Goal: Task Accomplishment & Management: Manage account settings

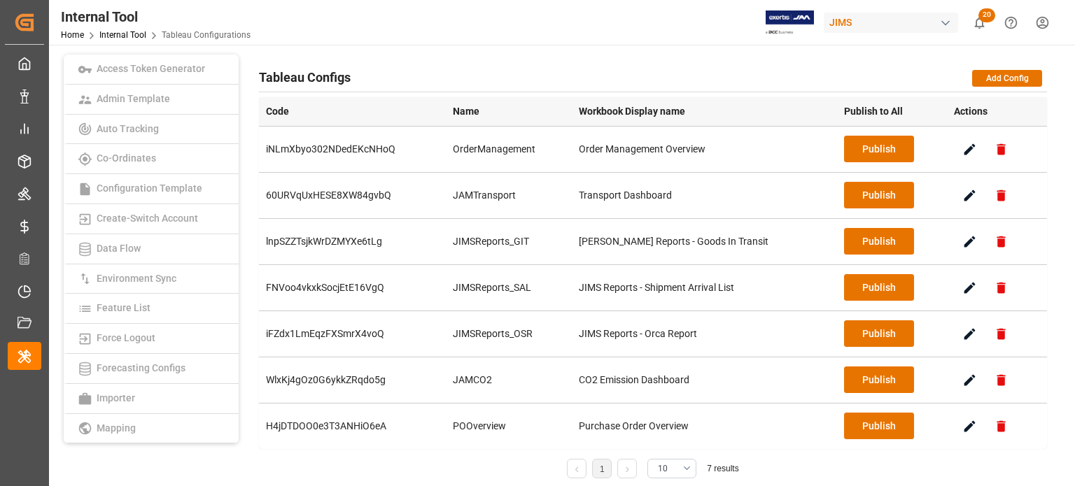
scroll to position [210, 0]
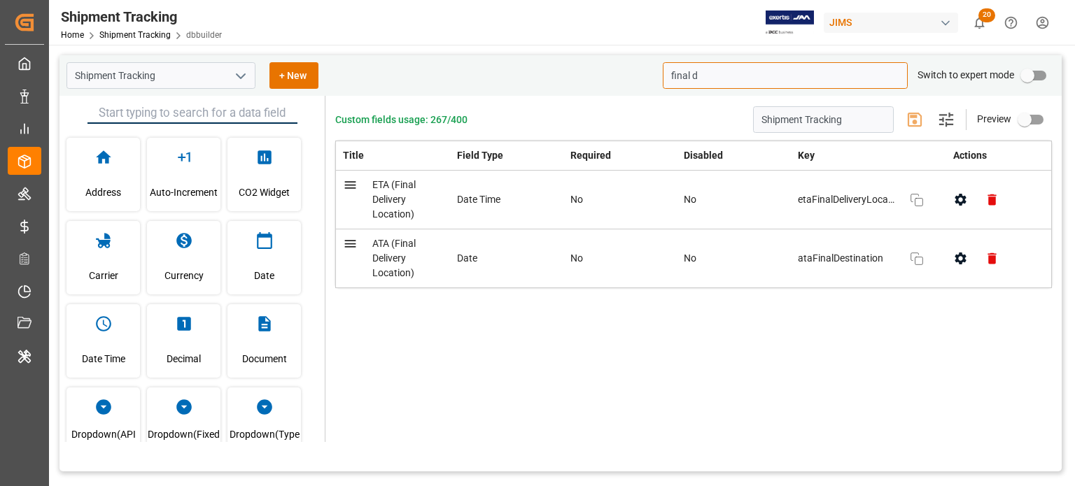
drag, startPoint x: 0, startPoint y: 0, endPoint x: 637, endPoint y: 78, distance: 641.6
click at [637, 78] on div "Shipment Tracking + New final d Switch to expert mode" at bounding box center [560, 75] width 1002 height 41
paste input "ATA (Final Delivery Location)"
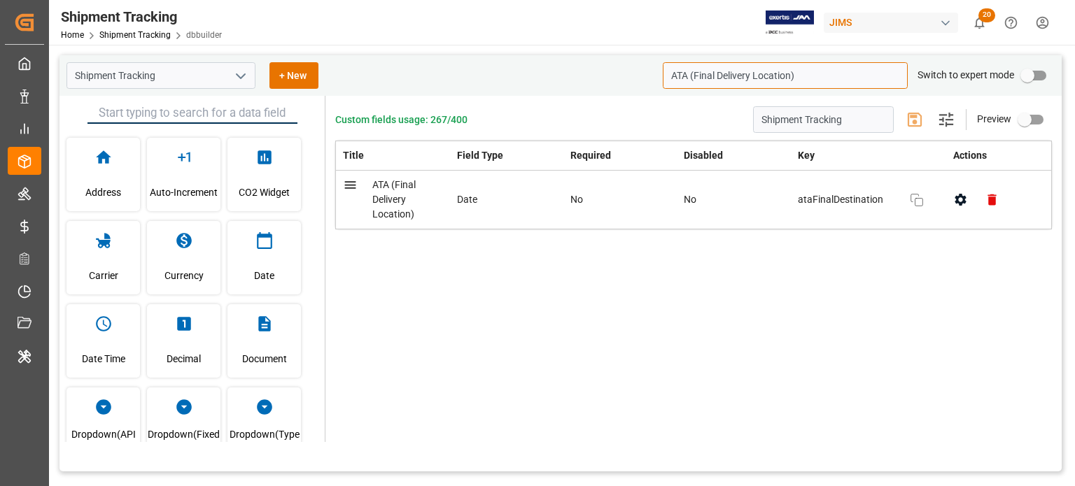
click at [801, 75] on input "ATA (Final Delivery Location)" at bounding box center [785, 75] width 245 height 27
click at [784, 77] on input "ATA (Final Delivery Location)" at bounding box center [785, 75] width 245 height 27
drag, startPoint x: 694, startPoint y: 73, endPoint x: 657, endPoint y: 74, distance: 37.1
click at [657, 74] on div "Shipment Tracking + New ATA (Final Delivery Switch to expert mode" at bounding box center [560, 75] width 1002 height 41
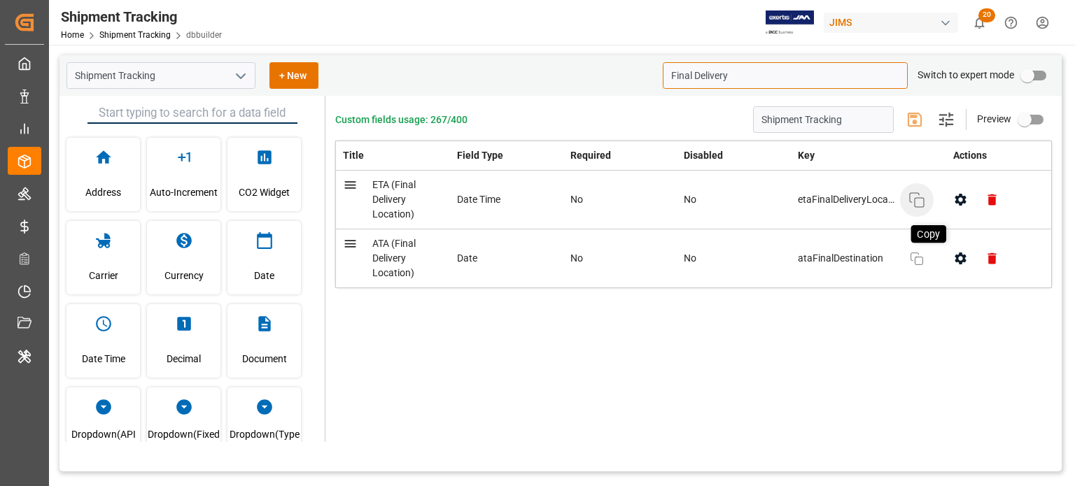
click at [915, 203] on rect "button" at bounding box center [919, 202] width 9 height 9
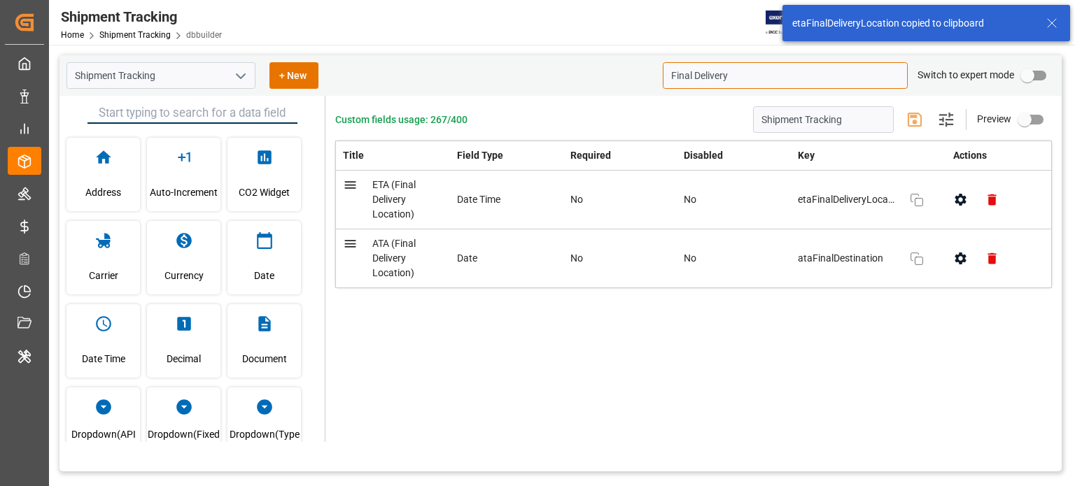
type input "Final Delivery"
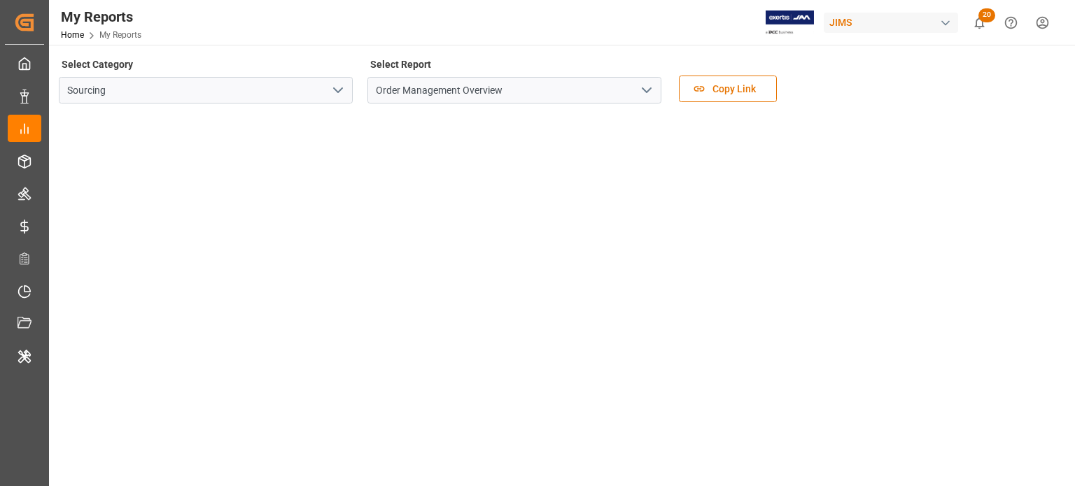
click at [332, 94] on icon "open menu" at bounding box center [338, 90] width 17 height 17
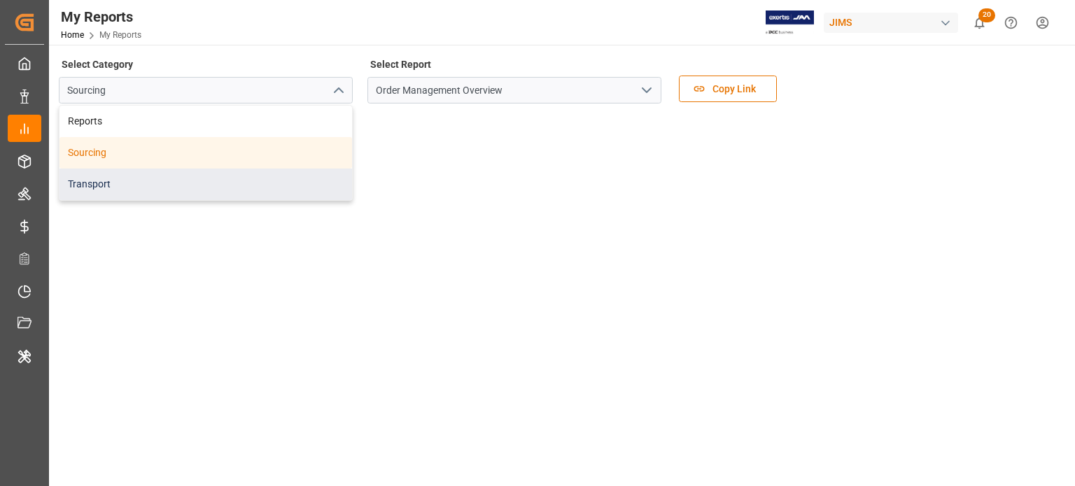
click at [160, 176] on div "Transport" at bounding box center [205, 184] width 292 height 31
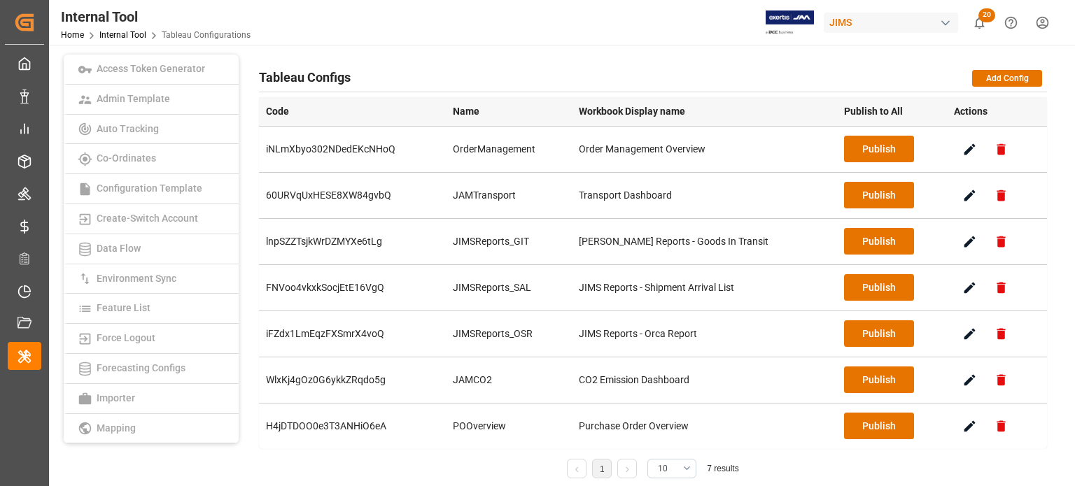
scroll to position [210, 0]
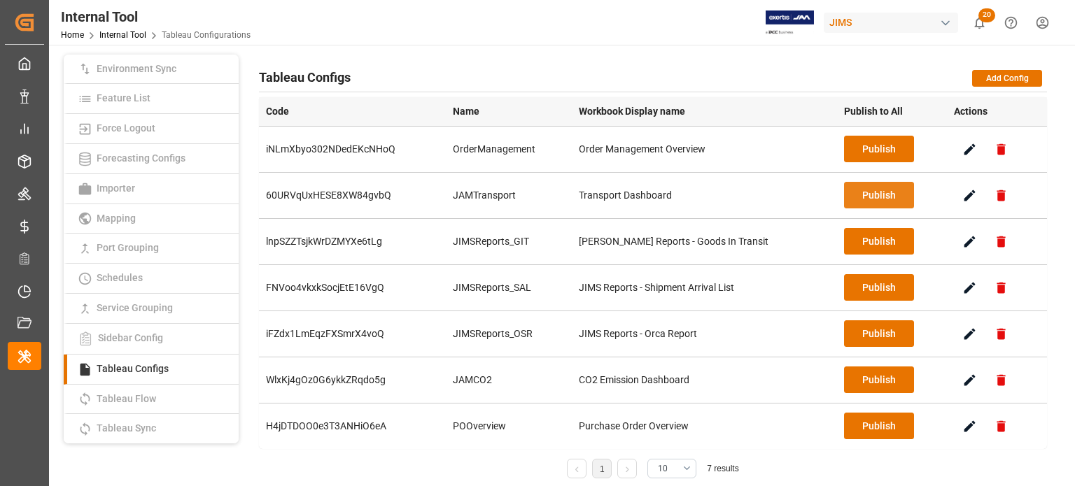
click at [862, 195] on button "Publish" at bounding box center [879, 195] width 70 height 27
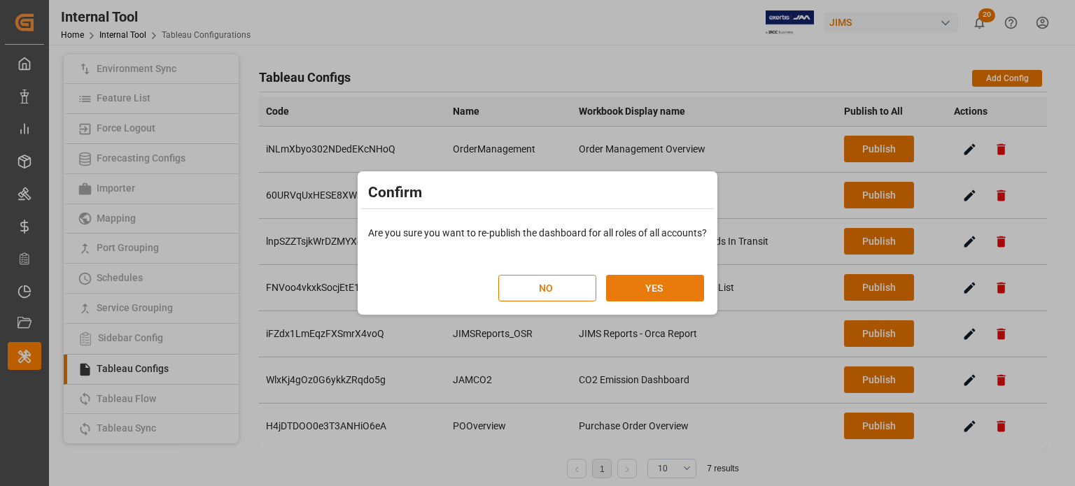
click at [686, 285] on button "YES" at bounding box center [655, 288] width 98 height 27
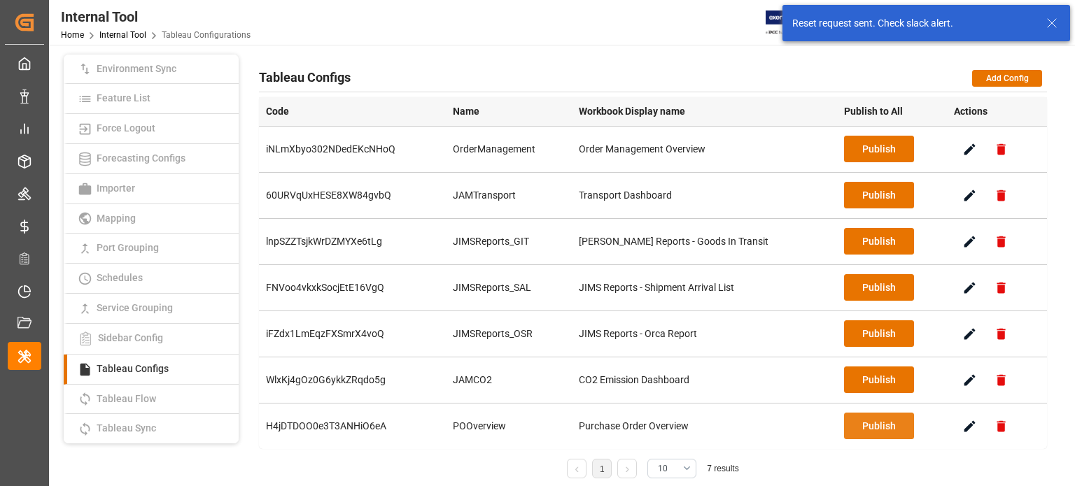
click at [866, 425] on button "Publish" at bounding box center [879, 426] width 70 height 27
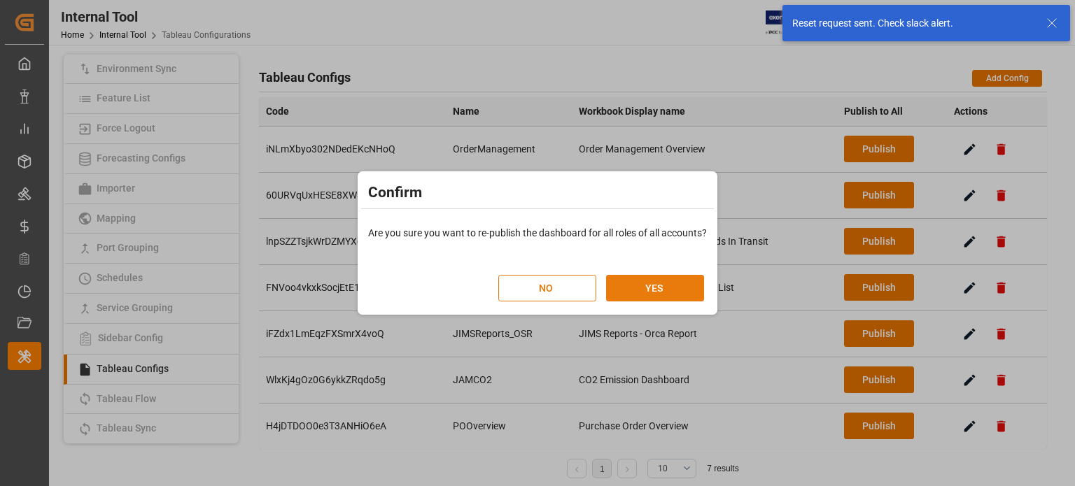
click at [666, 289] on button "YES" at bounding box center [655, 288] width 98 height 27
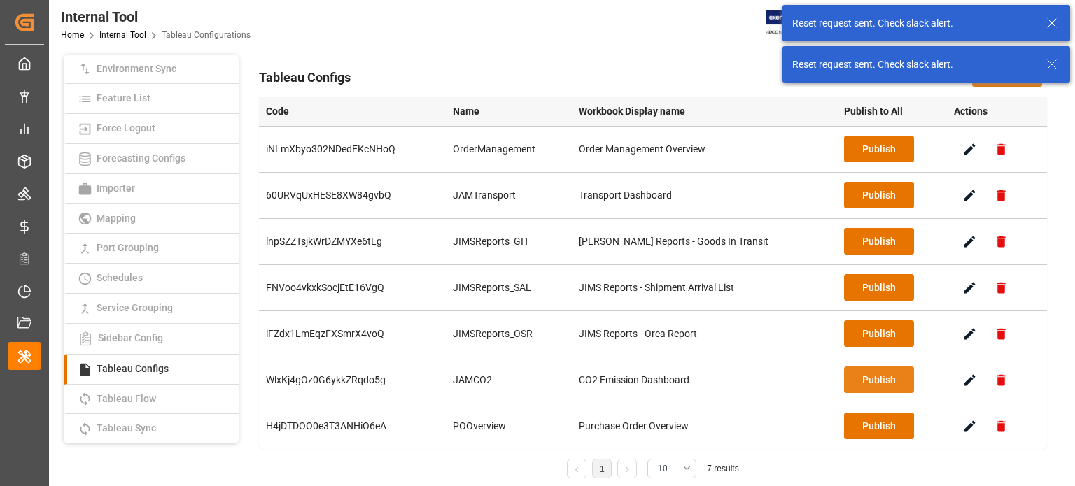
click at [863, 382] on button "Publish" at bounding box center [879, 380] width 70 height 27
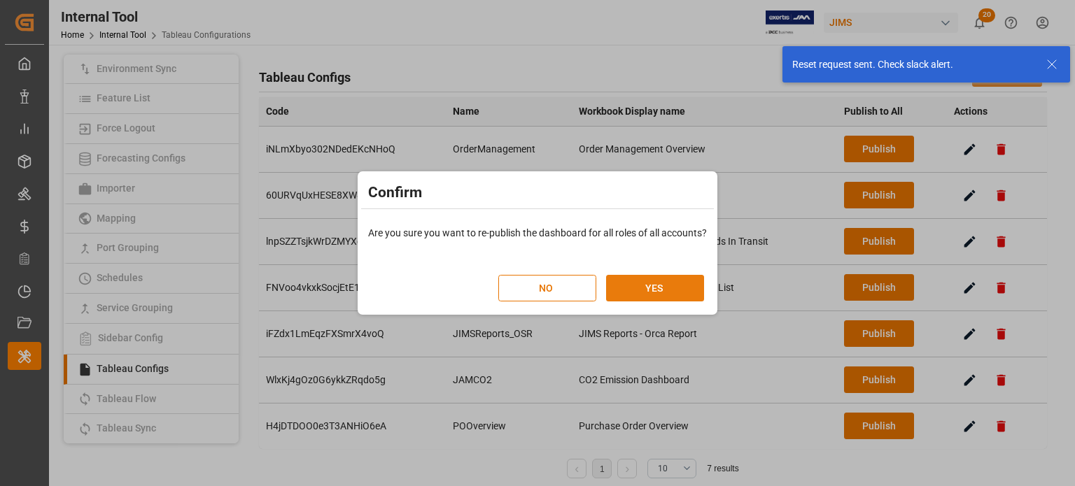
click at [672, 288] on button "YES" at bounding box center [655, 288] width 98 height 27
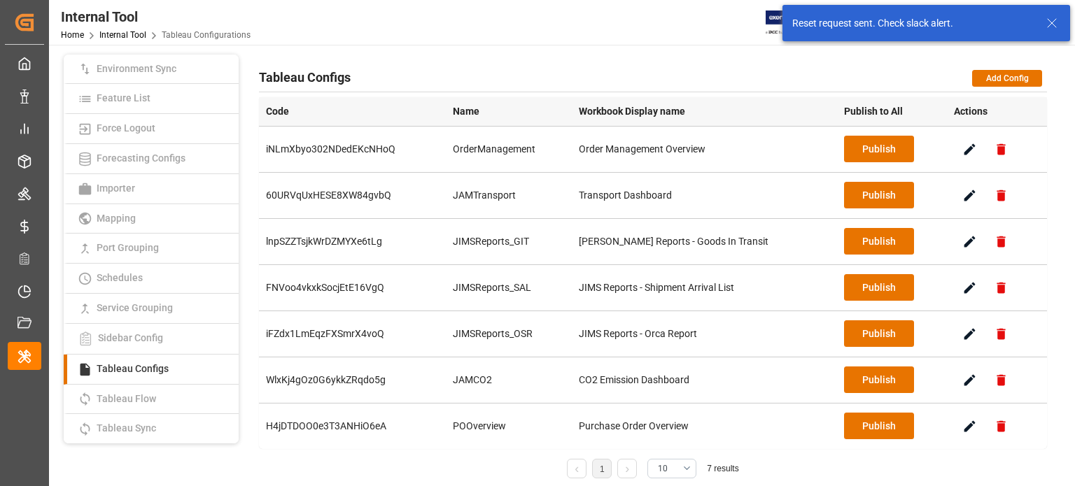
click at [1052, 22] on line at bounding box center [1052, 23] width 8 height 8
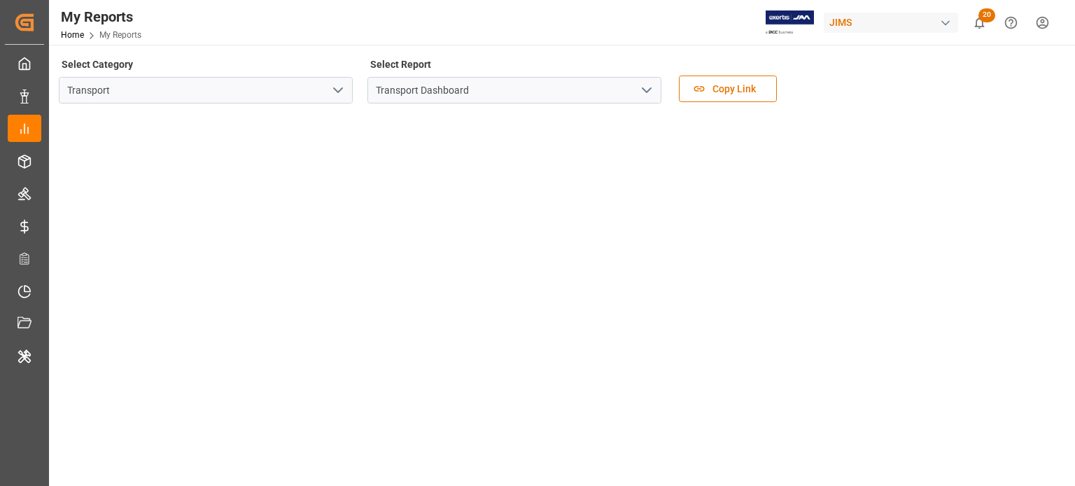
click at [641, 90] on icon "open menu" at bounding box center [646, 90] width 17 height 17
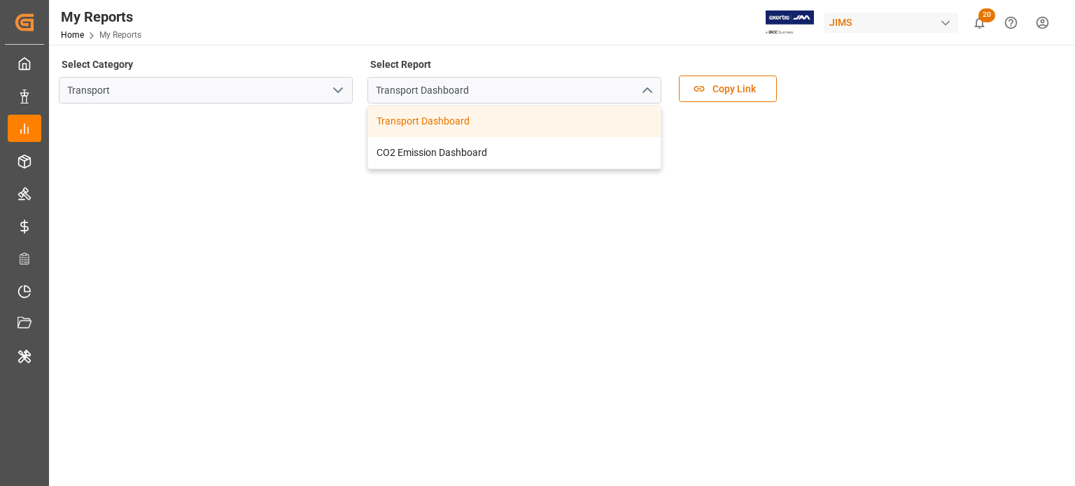
click at [334, 92] on icon "open menu" at bounding box center [338, 90] width 17 height 17
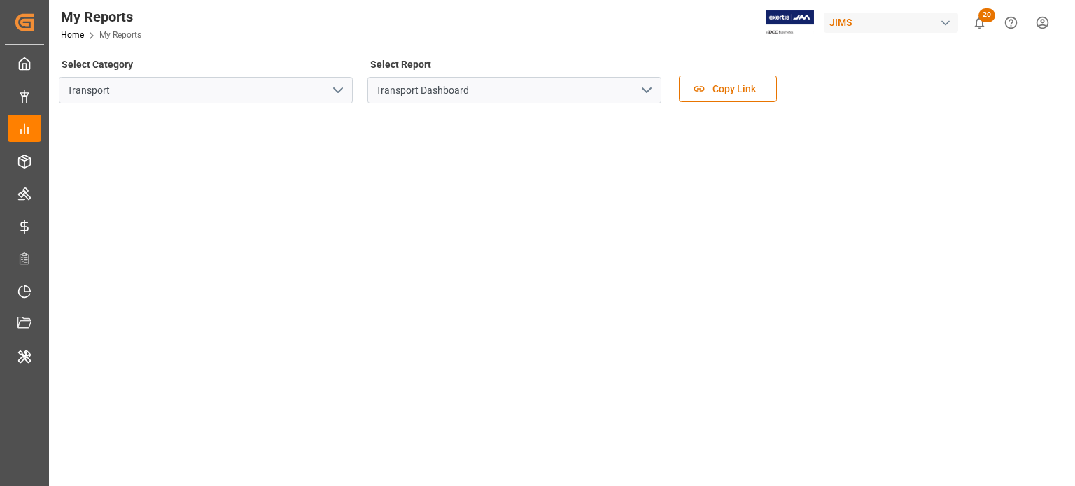
click at [344, 89] on icon "open menu" at bounding box center [338, 90] width 17 height 17
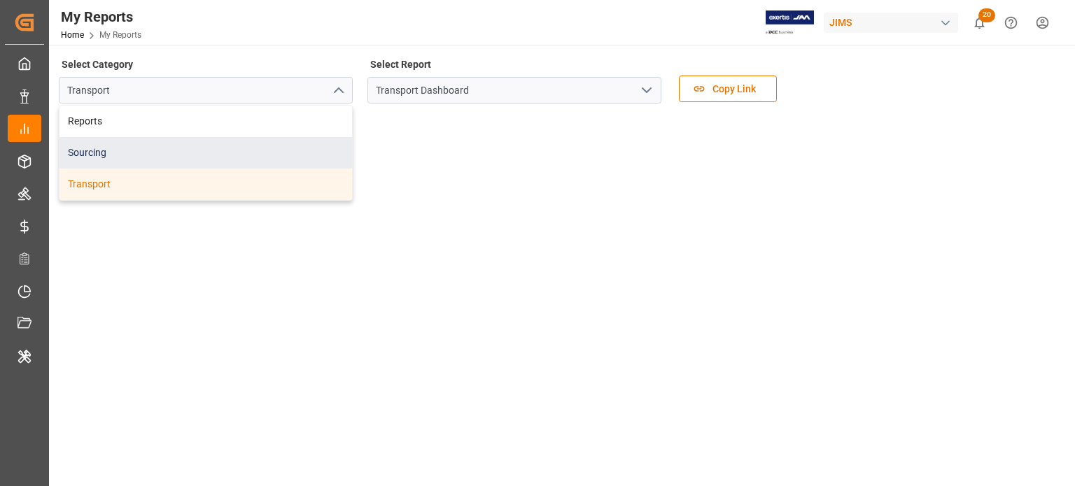
click at [140, 156] on div "Sourcing" at bounding box center [205, 152] width 292 height 31
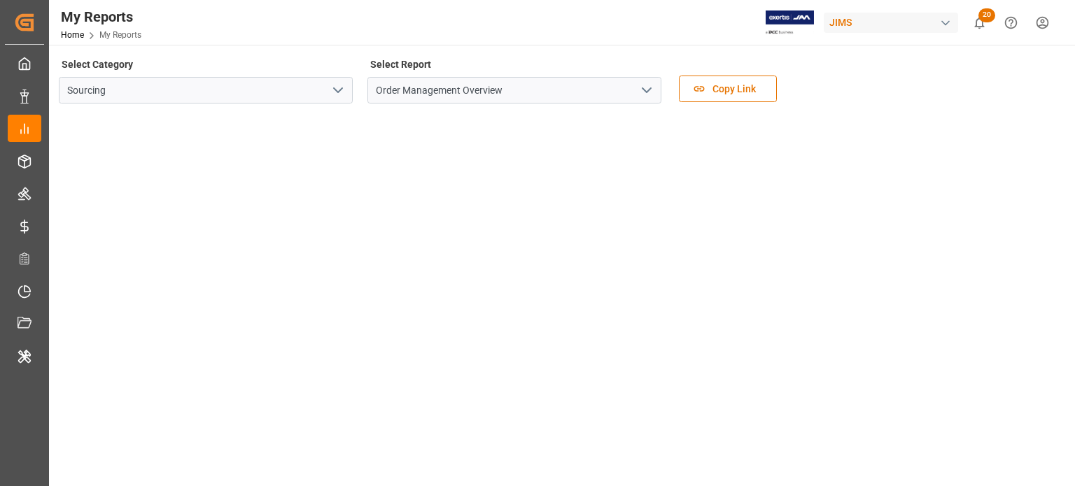
click at [647, 94] on icon "open menu" at bounding box center [646, 90] width 17 height 17
click at [332, 94] on icon "open menu" at bounding box center [338, 90] width 17 height 17
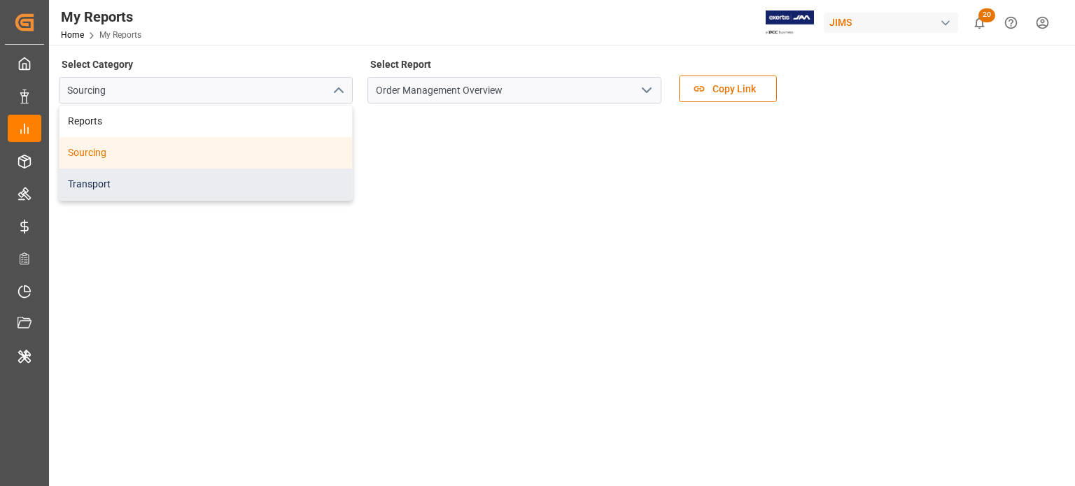
click at [188, 189] on div "Transport" at bounding box center [205, 184] width 292 height 31
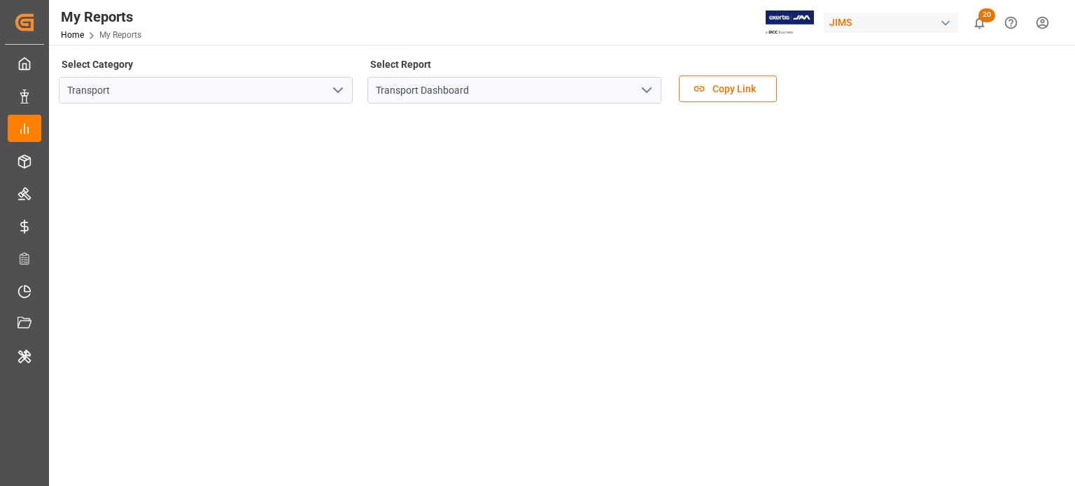
click at [335, 93] on icon "open menu" at bounding box center [338, 90] width 17 height 17
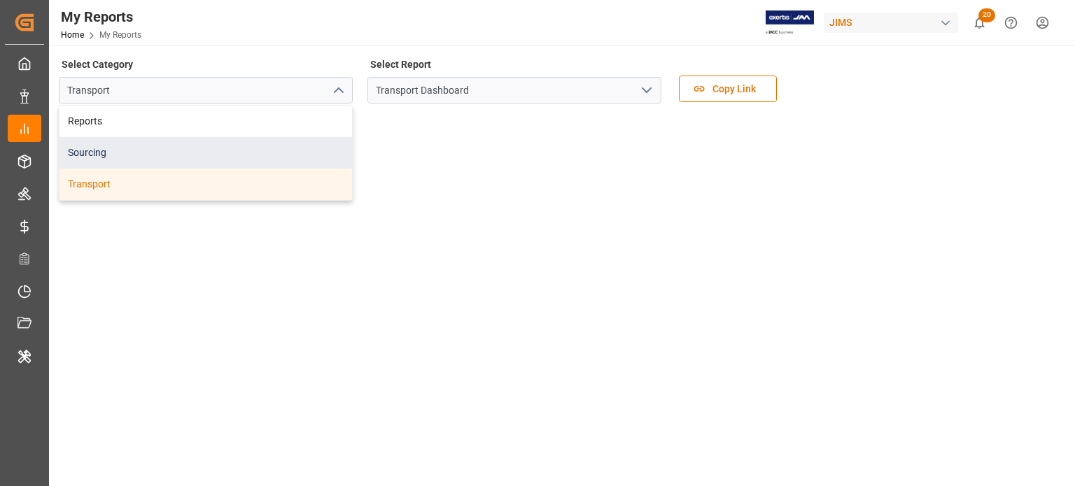
click at [197, 155] on div "Sourcing" at bounding box center [205, 152] width 292 height 31
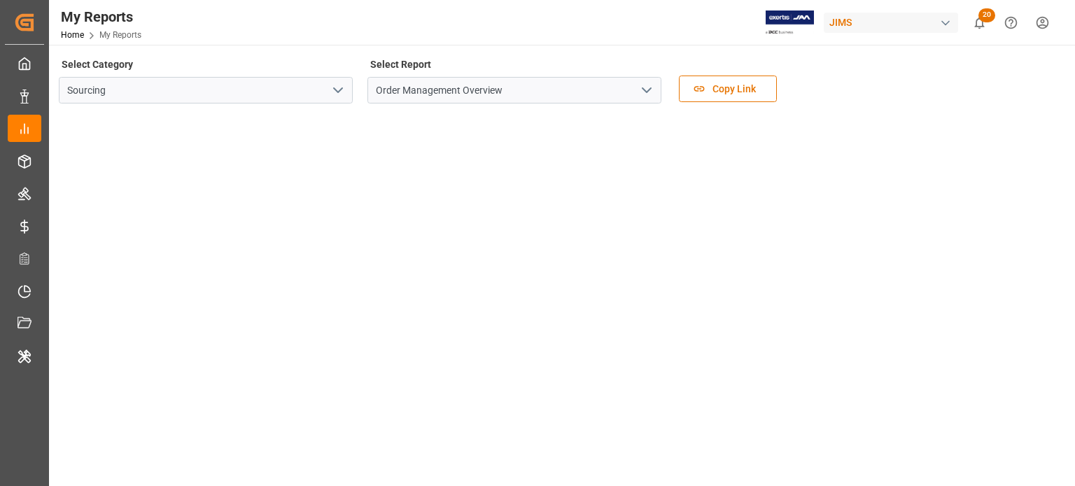
click at [652, 90] on icon "open menu" at bounding box center [646, 90] width 17 height 17
click at [649, 88] on polyline "open menu" at bounding box center [646, 90] width 8 height 4
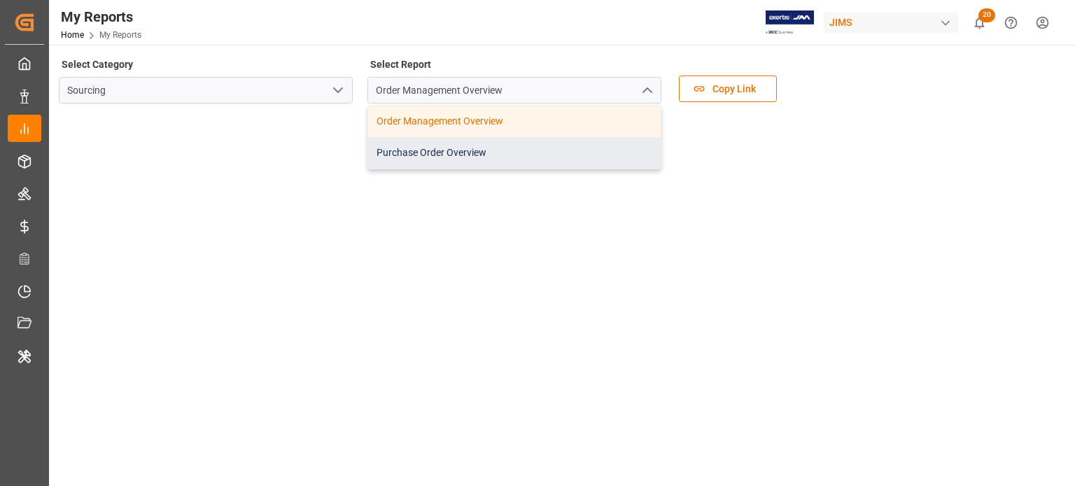
click at [495, 158] on div "Purchase Order Overview" at bounding box center [514, 152] width 292 height 31
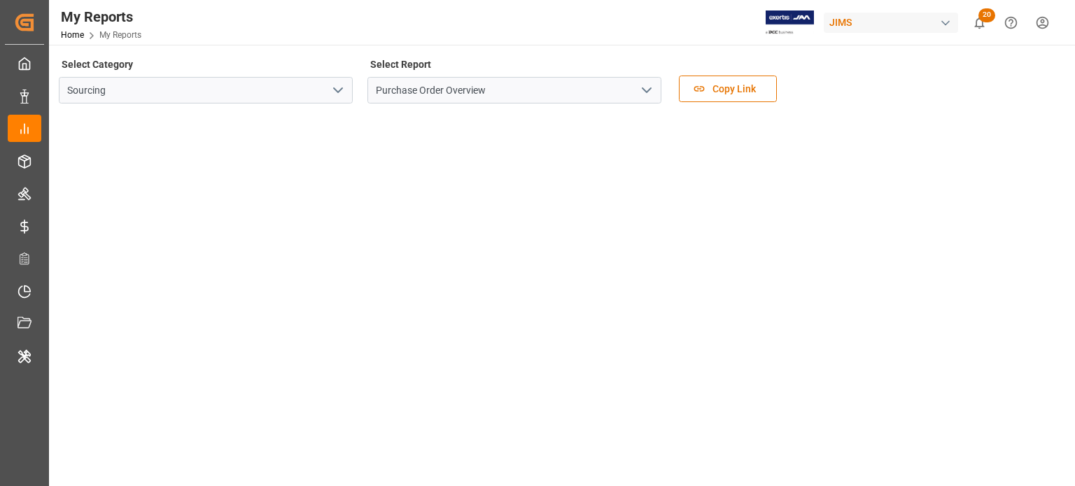
click at [981, 83] on div "Select Category Sourcing Select Report Purchase Order Overview Copy Link" at bounding box center [560, 84] width 1003 height 59
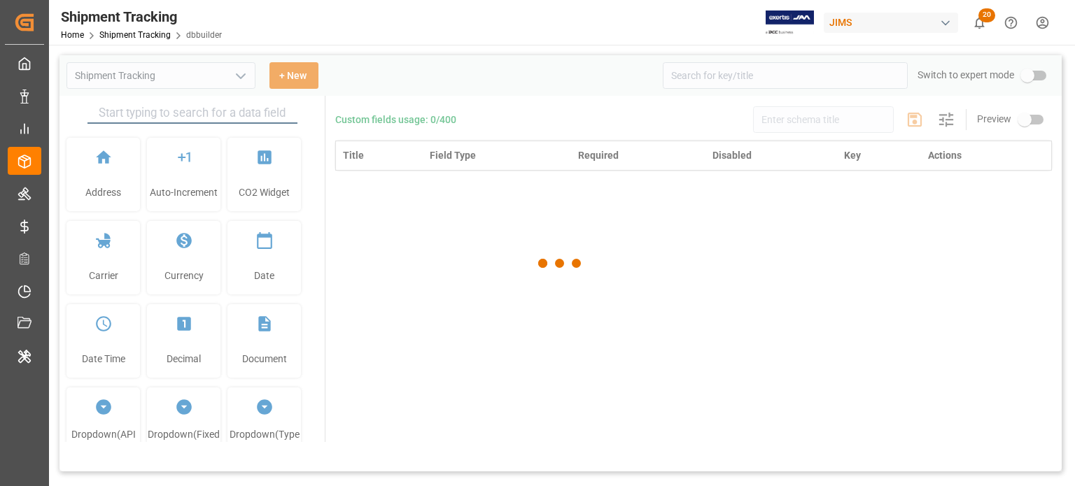
type input "Shipment Tracking"
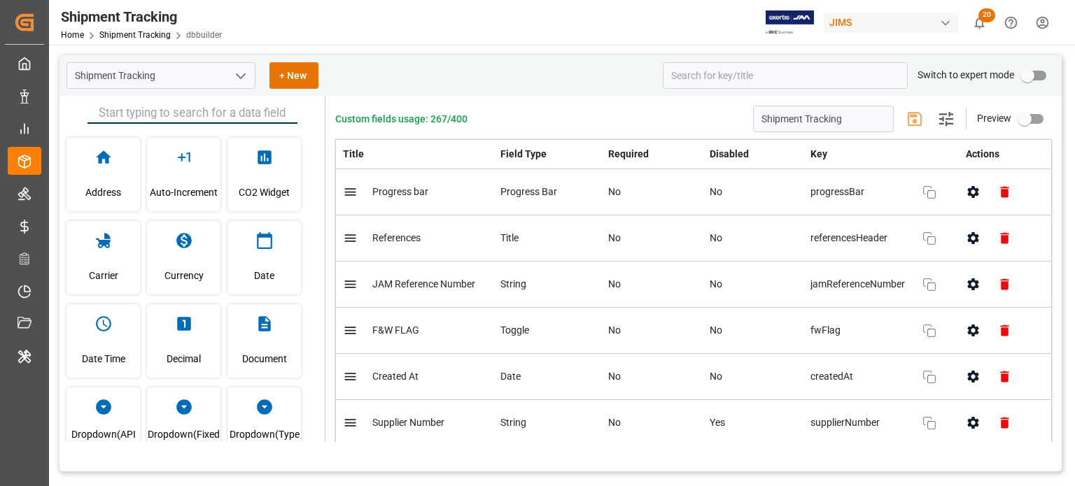
click at [1041, 18] on html "Created by potrace 1.15, written by Peter Selinger 2001-2017 Created by potrace…" at bounding box center [537, 243] width 1075 height 486
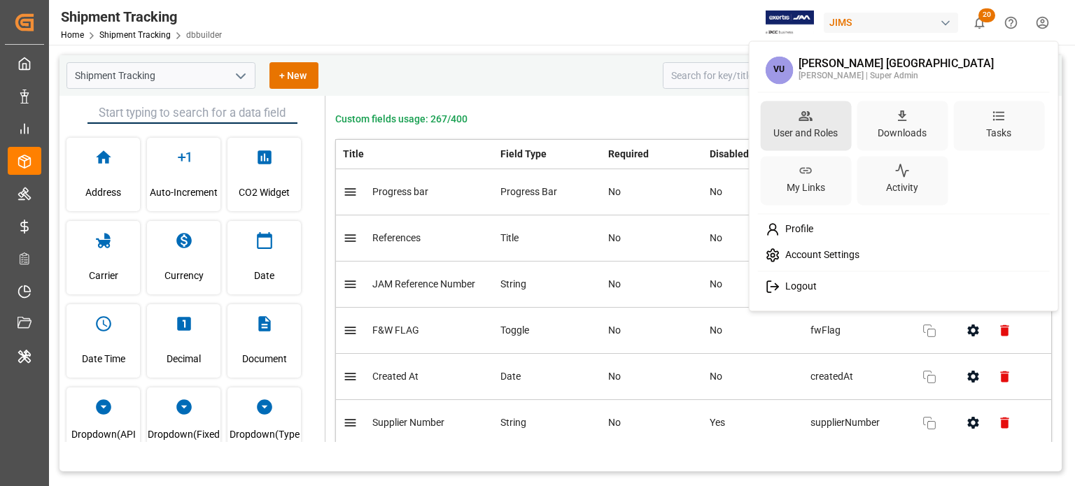
click at [806, 141] on div "User and Roles" at bounding box center [805, 133] width 70 height 20
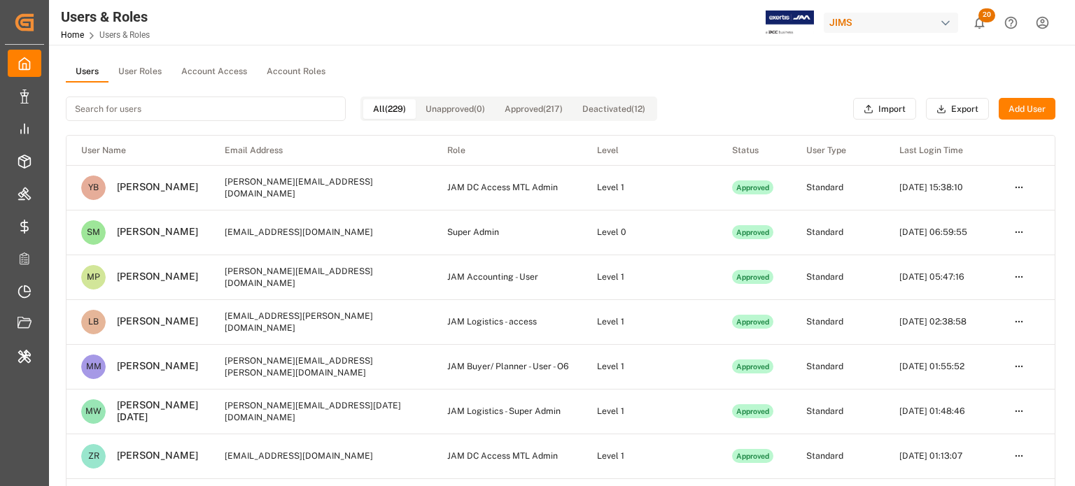
click at [136, 73] on button "User Roles" at bounding box center [139, 72] width 63 height 21
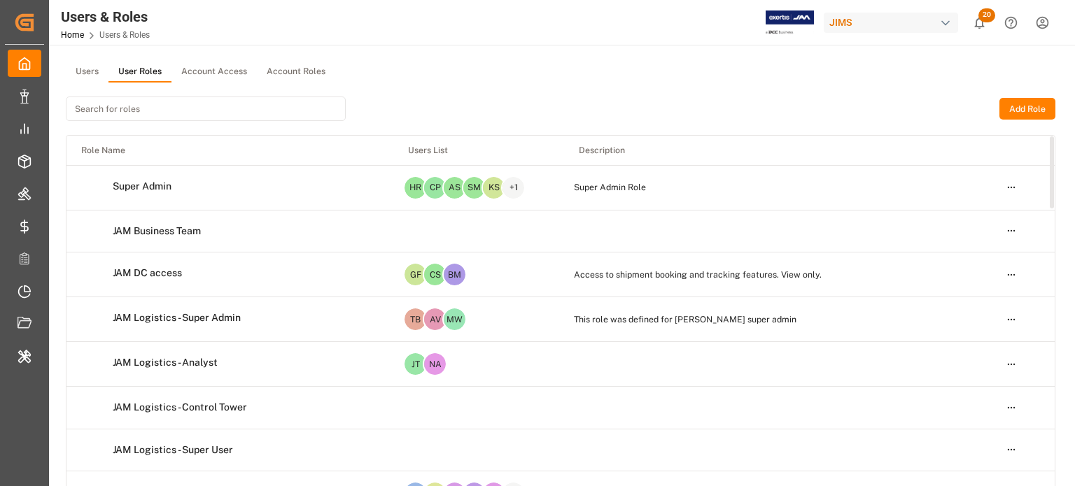
click at [1010, 274] on html "Created by potrace 1.15, written by Peter Selinger 2001-2017 Created by potrace…" at bounding box center [537, 243] width 1075 height 486
click at [968, 298] on div "Edit" at bounding box center [982, 300] width 72 height 20
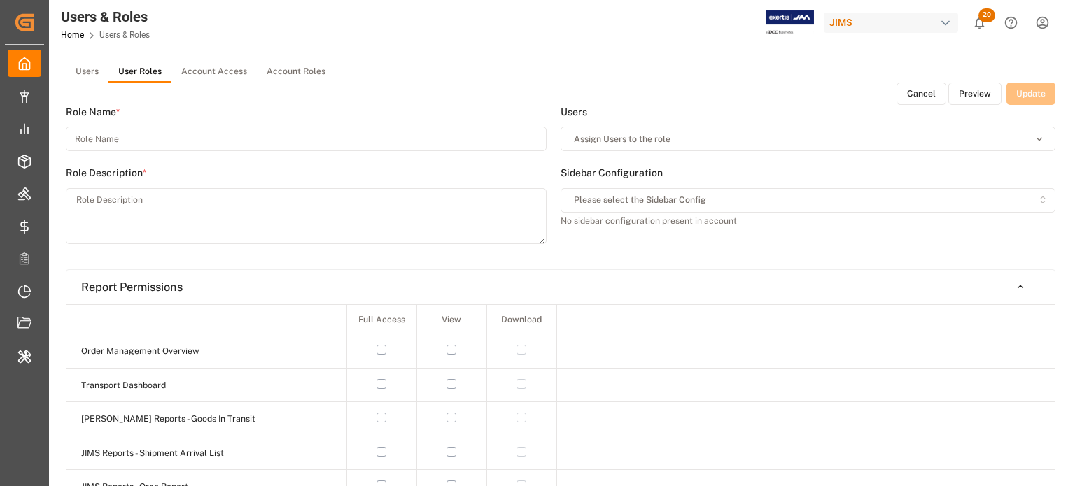
click at [976, 97] on button "Preview" at bounding box center [974, 94] width 53 height 22
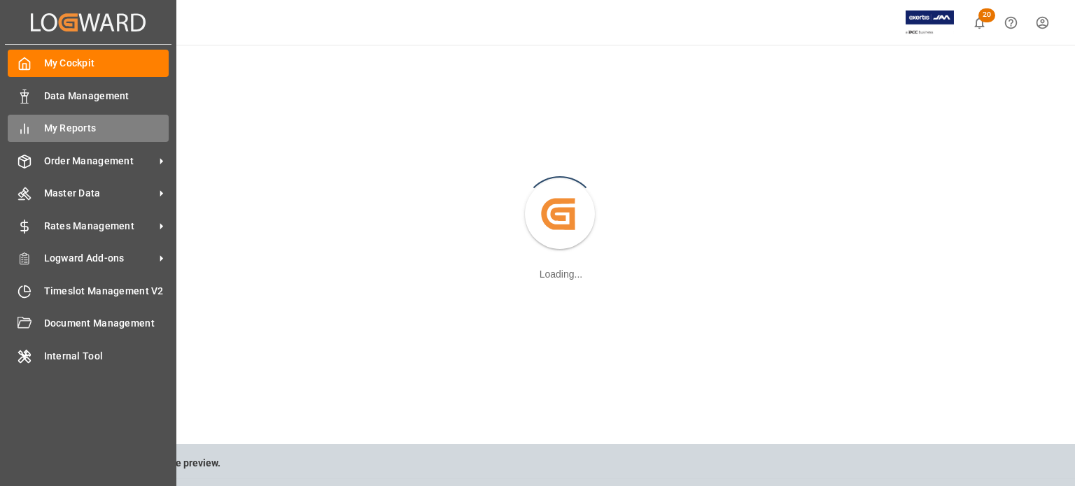
click at [80, 134] on span "My Reports" at bounding box center [106, 128] width 125 height 15
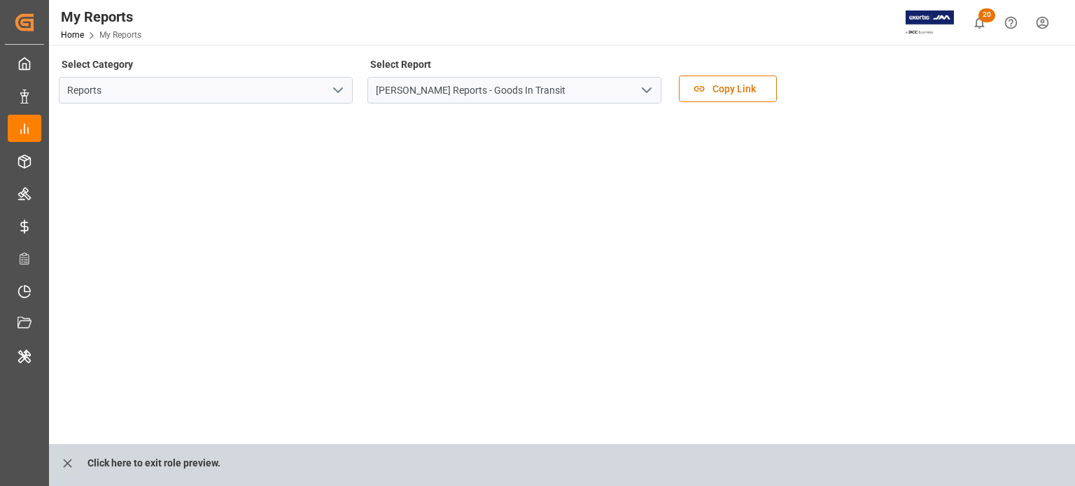
click at [342, 86] on icon "open menu" at bounding box center [338, 90] width 17 height 17
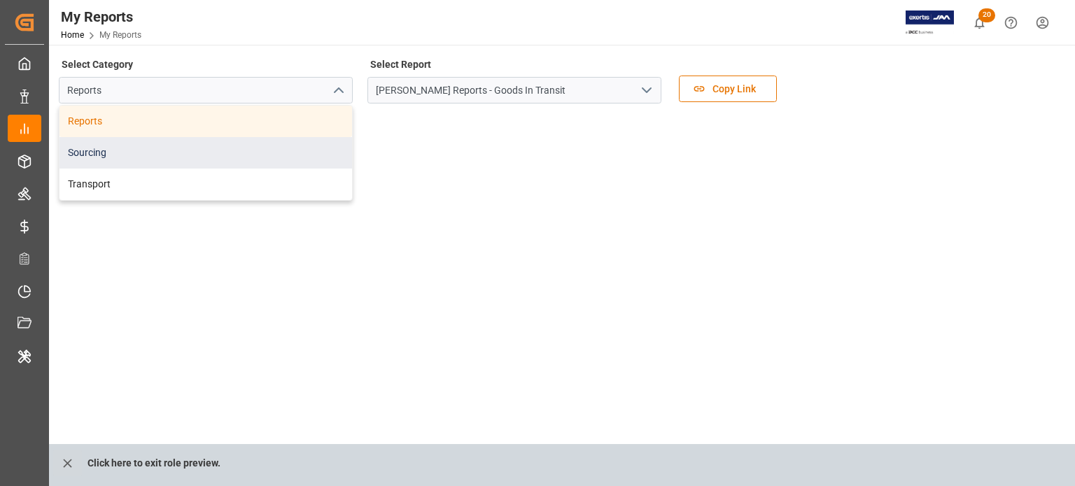
click at [198, 157] on div "Sourcing" at bounding box center [205, 152] width 292 height 31
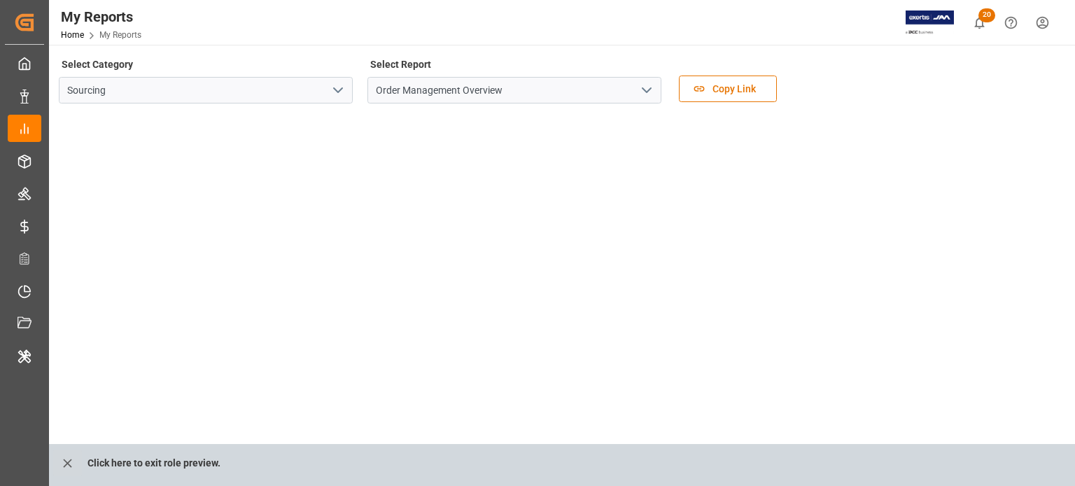
click at [647, 89] on icon "open menu" at bounding box center [646, 90] width 17 height 17
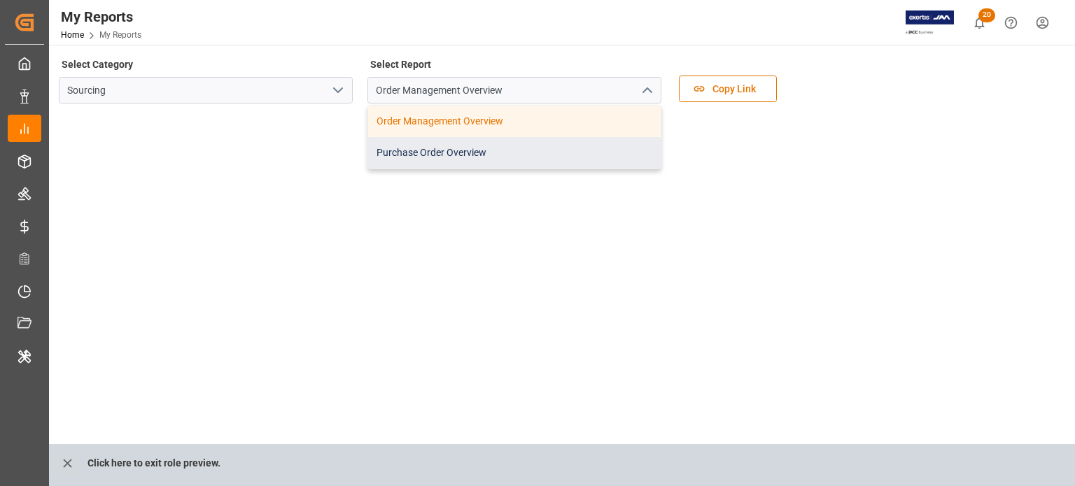
click at [408, 153] on div "Purchase Order Overview" at bounding box center [514, 152] width 292 height 31
